Goal: Navigation & Orientation: Find specific page/section

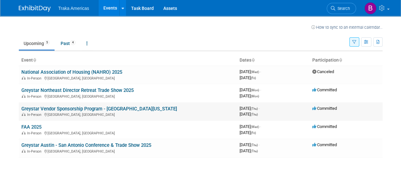
click at [84, 110] on link "Greystar Vendor Sponsorship Program - [GEOGRAPHIC_DATA][US_STATE]" at bounding box center [99, 109] width 156 height 6
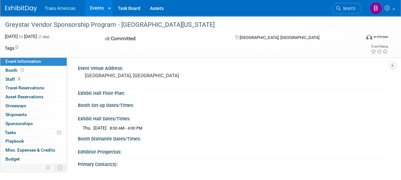
click at [165, 96] on div at bounding box center [233, 97] width 311 height 3
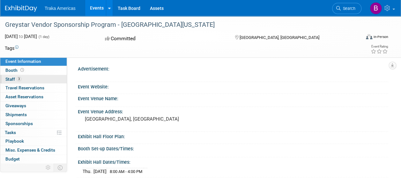
click at [4, 77] on link "3 Staff 3" at bounding box center [33, 79] width 66 height 9
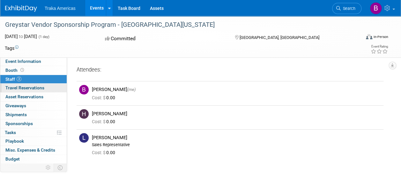
click at [30, 88] on span "Travel Reservations 0" at bounding box center [24, 87] width 39 height 5
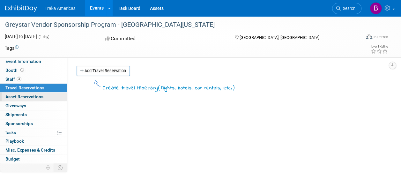
click at [17, 96] on span "Asset Reservations 0" at bounding box center [24, 96] width 38 height 5
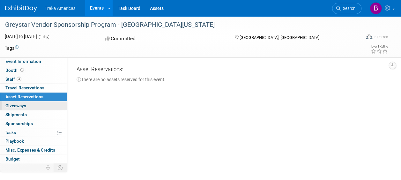
click at [19, 108] on span "Giveaways 0" at bounding box center [15, 105] width 21 height 5
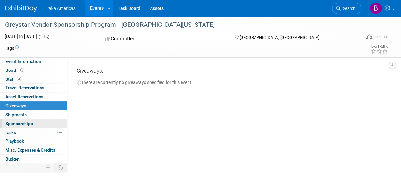
click at [22, 122] on span "Sponsorships 0" at bounding box center [18, 123] width 27 height 5
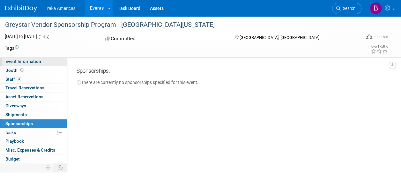
click at [27, 59] on span "Event Information" at bounding box center [23, 61] width 36 height 5
